Goal: Navigation & Orientation: Find specific page/section

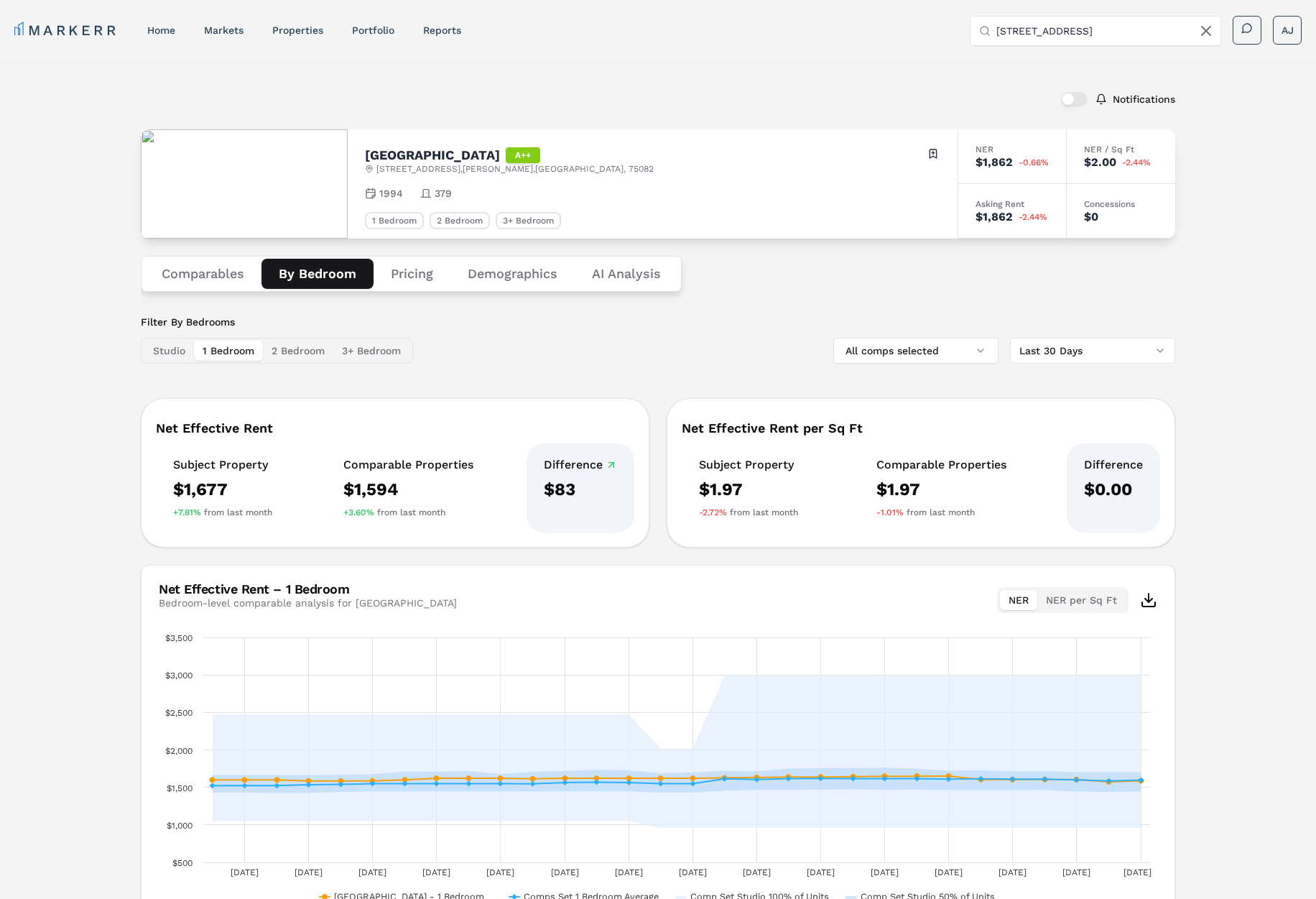
scroll to position [92, 0]
